Goal: Task Accomplishment & Management: Manage account settings

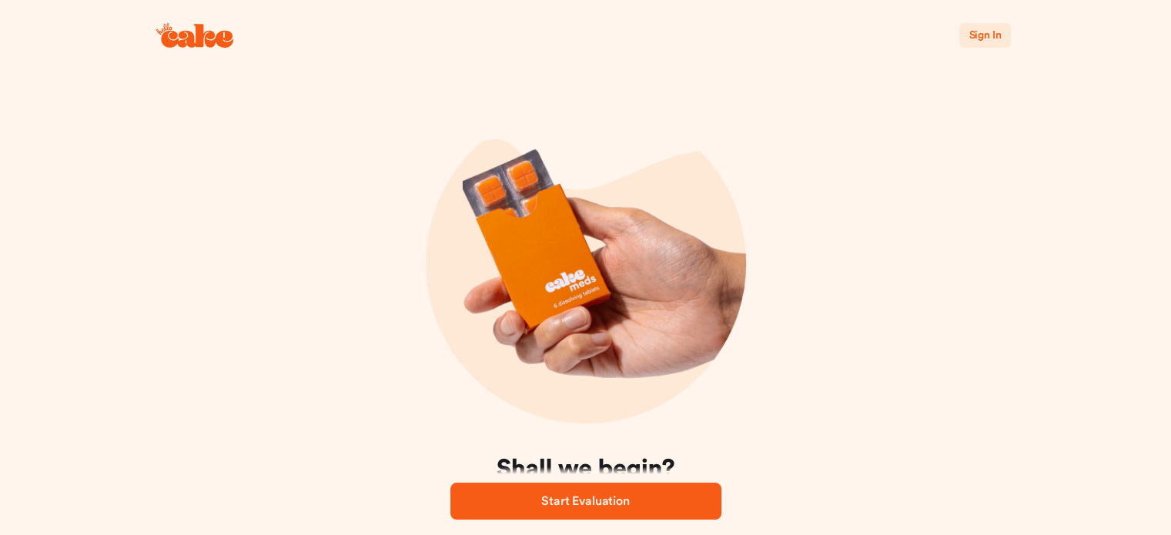
click at [994, 30] on span "Sign In" at bounding box center [984, 35] width 32 height 11
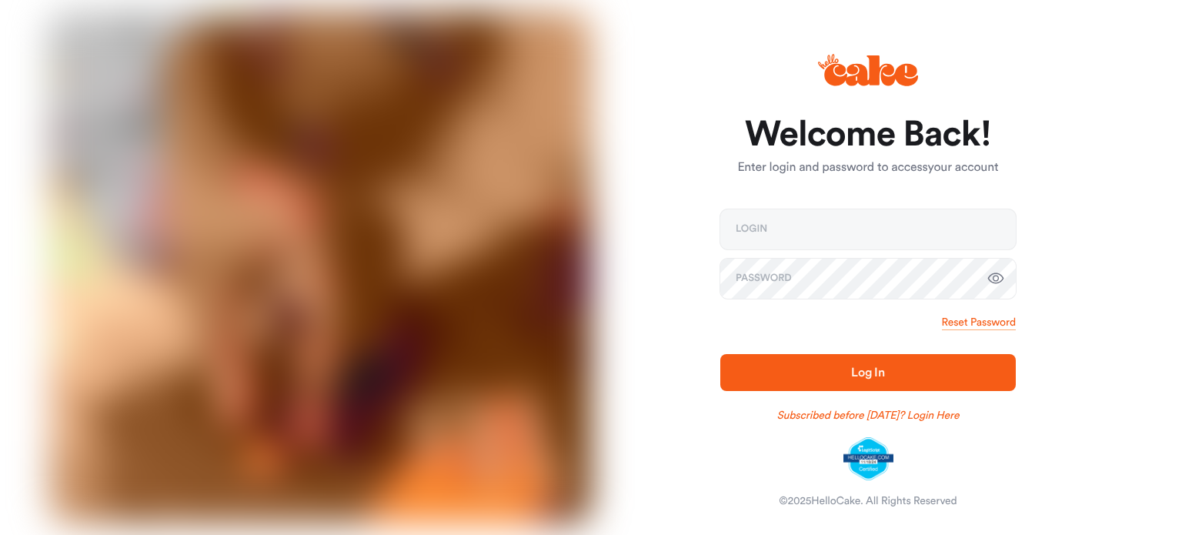
type input "**********"
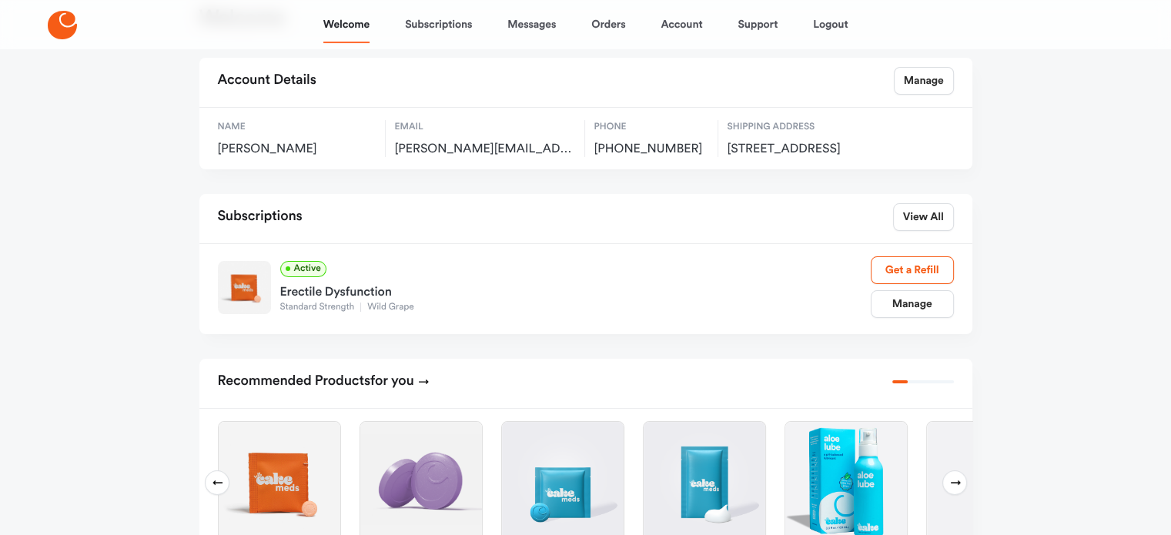
scroll to position [77, 0]
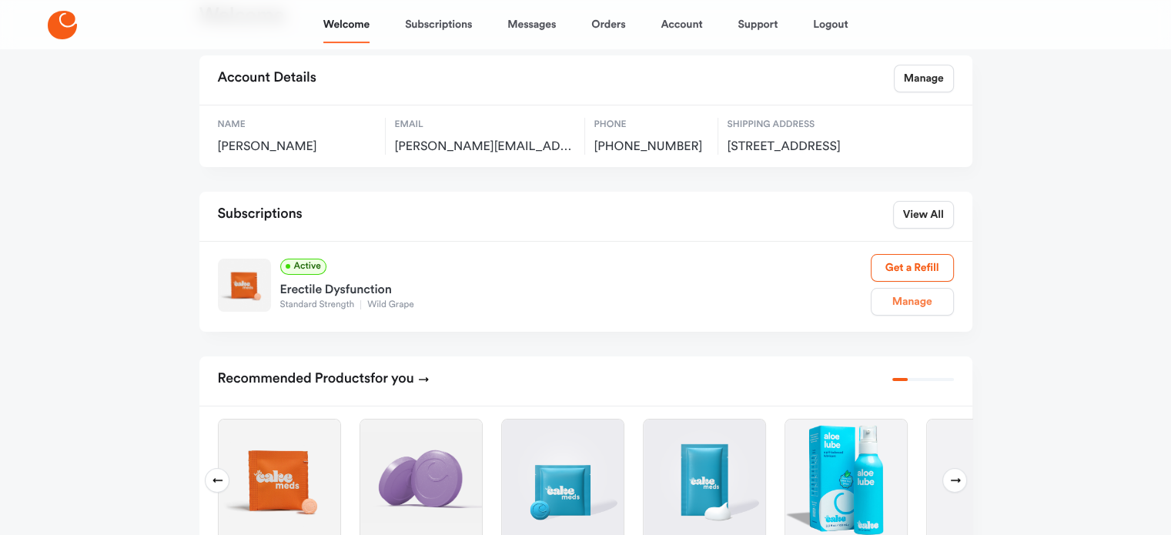
click at [914, 312] on link "Manage" at bounding box center [912, 302] width 83 height 28
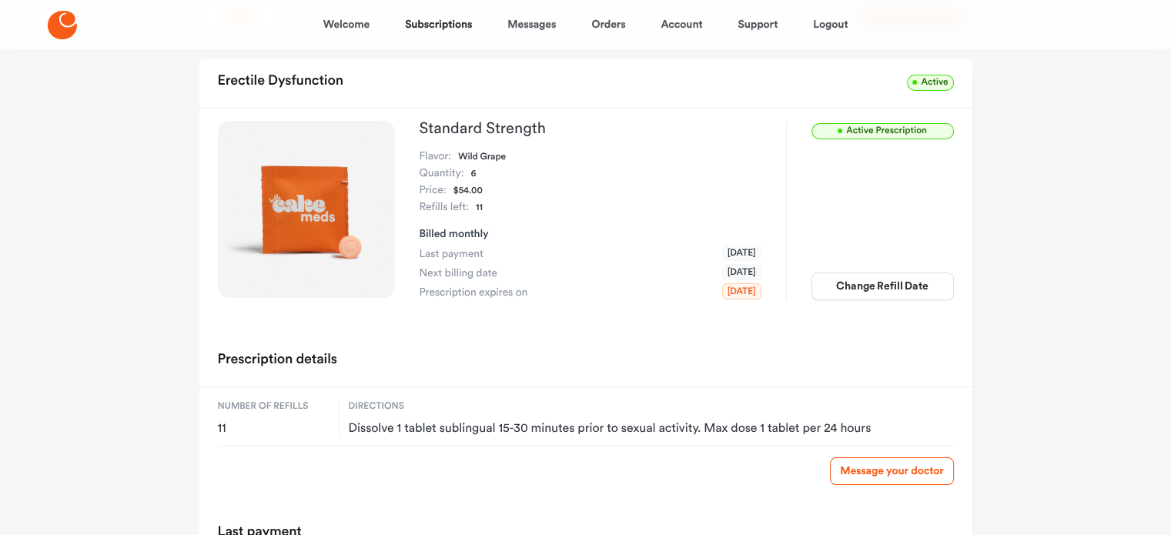
scroll to position [77, 0]
click at [890, 284] on button "Change Refill Date" at bounding box center [882, 288] width 142 height 28
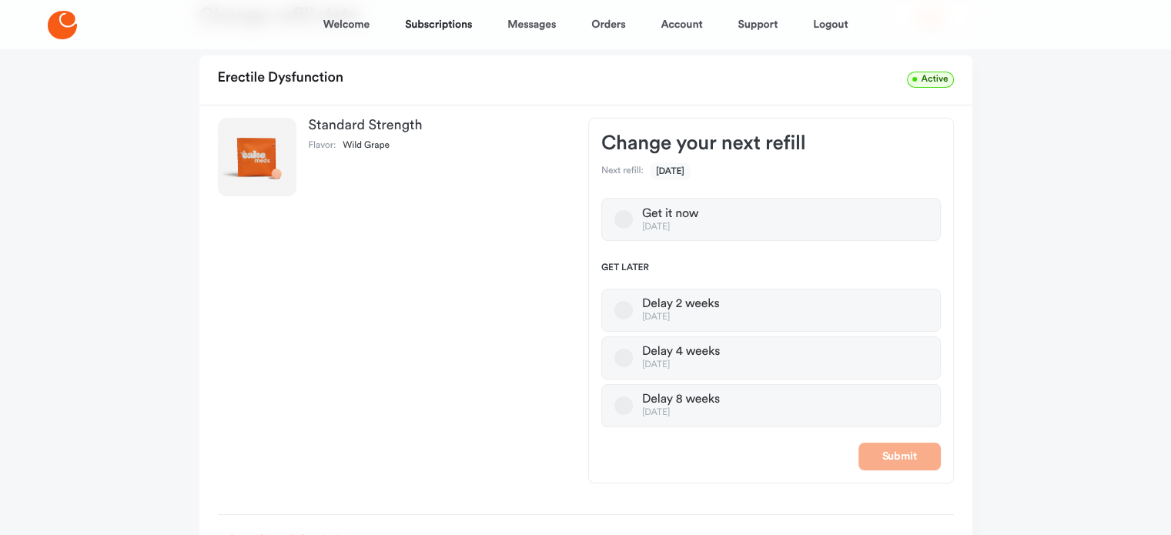
click at [623, 358] on button "Delay 4 weeks [DATE]" at bounding box center [623, 358] width 18 height 18
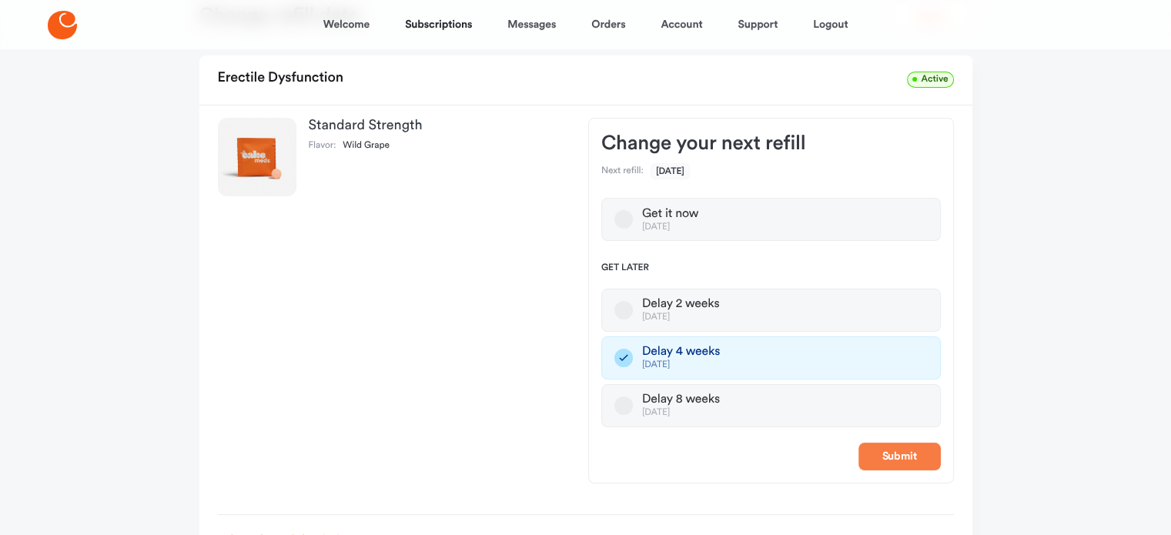
click at [905, 456] on button "Submit" at bounding box center [899, 457] width 82 height 28
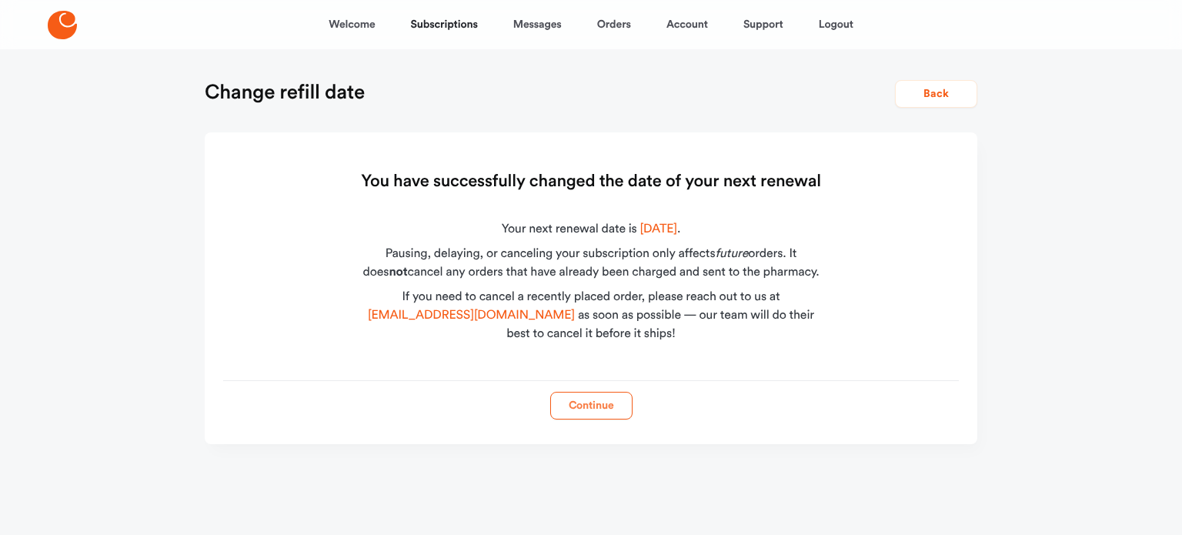
click at [607, 404] on button "Continue" at bounding box center [591, 406] width 82 height 28
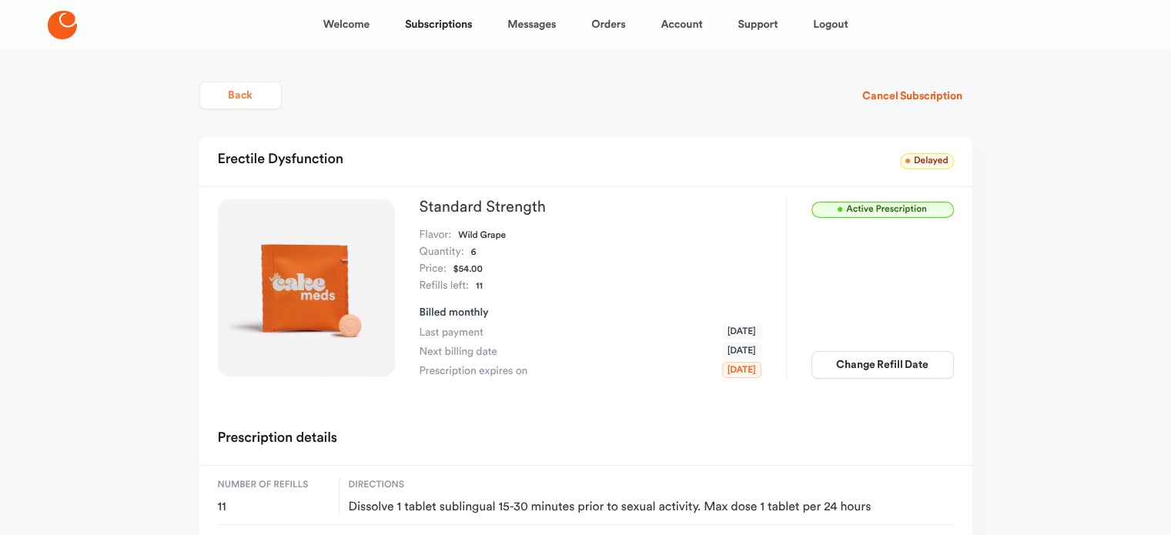
click at [249, 94] on button "Back" at bounding box center [240, 96] width 82 height 28
